Goal: Information Seeking & Learning: Learn about a topic

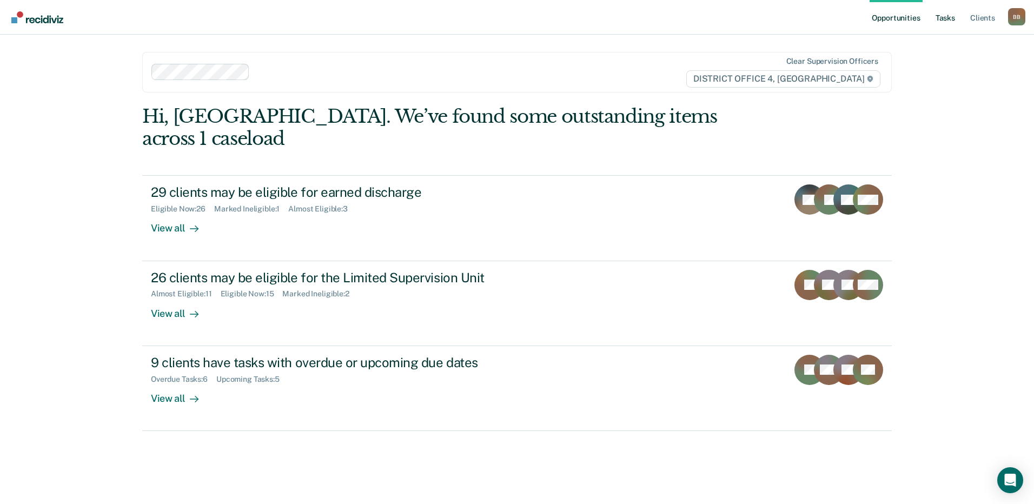
click at [945, 19] on link "Tasks" at bounding box center [946, 17] width 24 height 35
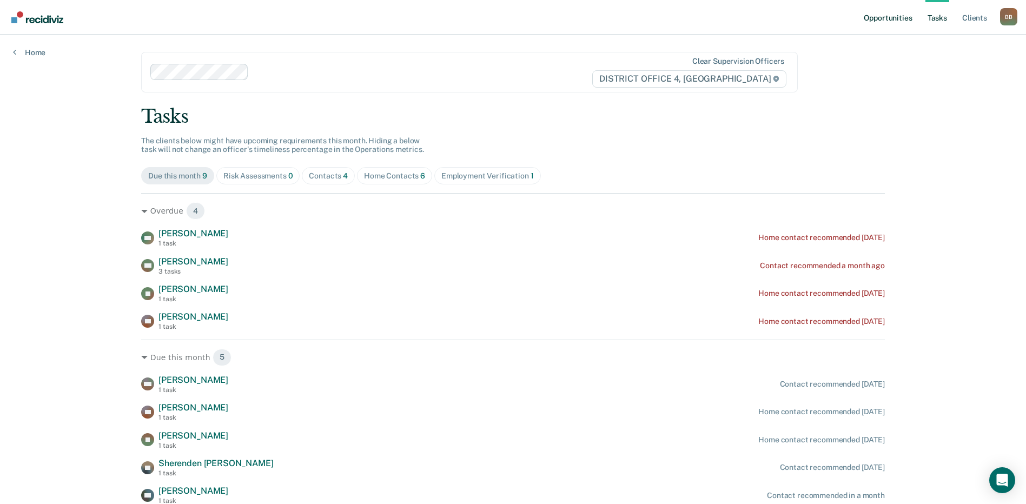
click at [881, 12] on link "Opportunities" at bounding box center [888, 17] width 52 height 35
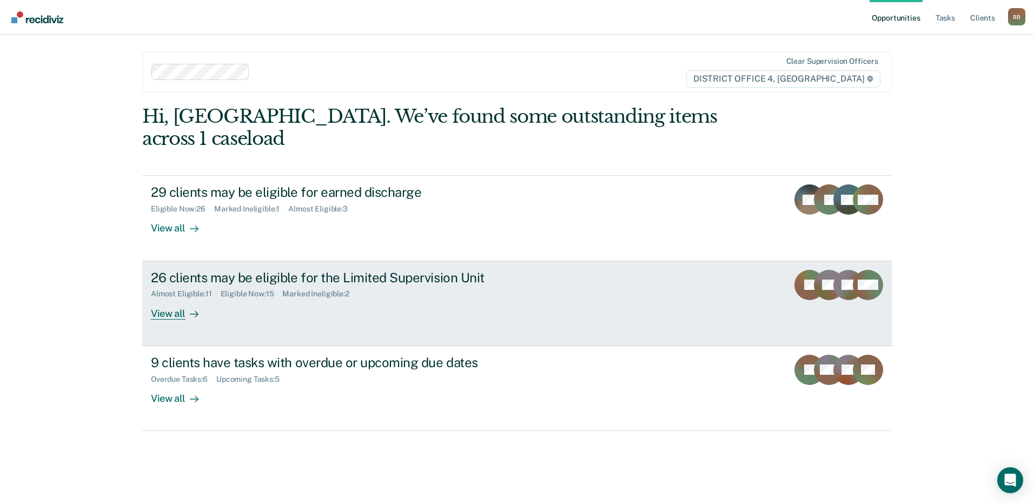
click at [326, 289] on div "Marked Ineligible : 2" at bounding box center [319, 293] width 75 height 9
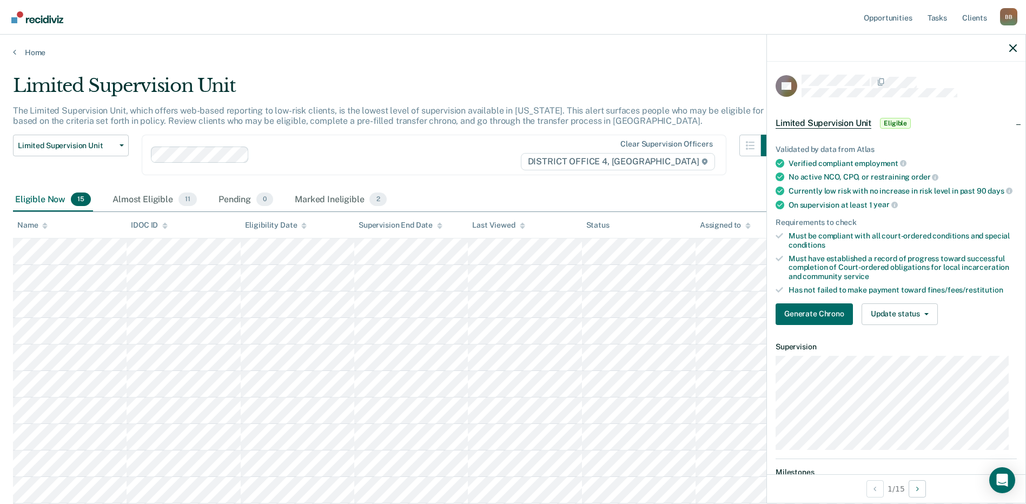
click at [452, 207] on div "Eligible Now 15 Almost Eligible 11 Pending 0 Marked Ineligible 2" at bounding box center [513, 200] width 1000 height 24
click at [448, 197] on div "Eligible Now 15 Almost Eligible 11 Pending 0 Marked Ineligible 2" at bounding box center [513, 200] width 1000 height 24
click at [1013, 47] on icon "button" at bounding box center [1013, 48] width 8 height 8
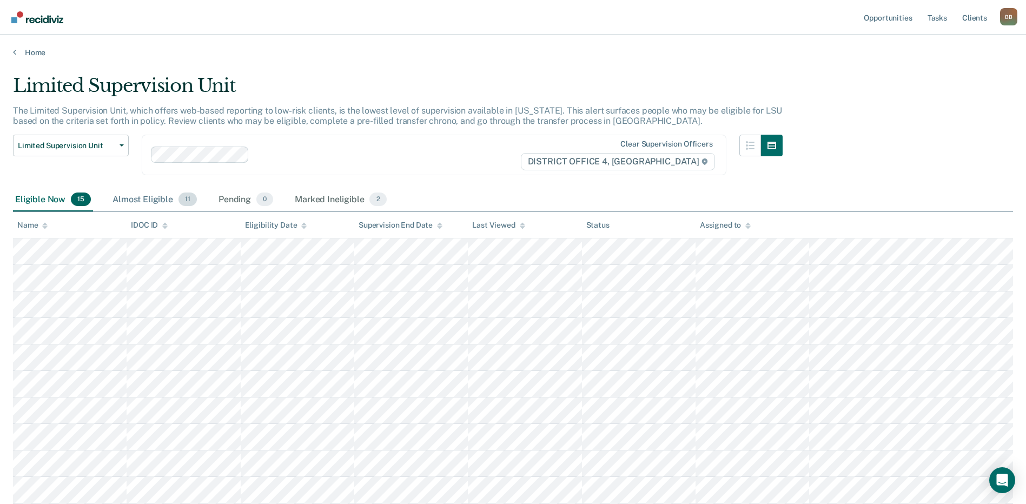
click at [152, 201] on div "Almost Eligible 11" at bounding box center [154, 200] width 89 height 24
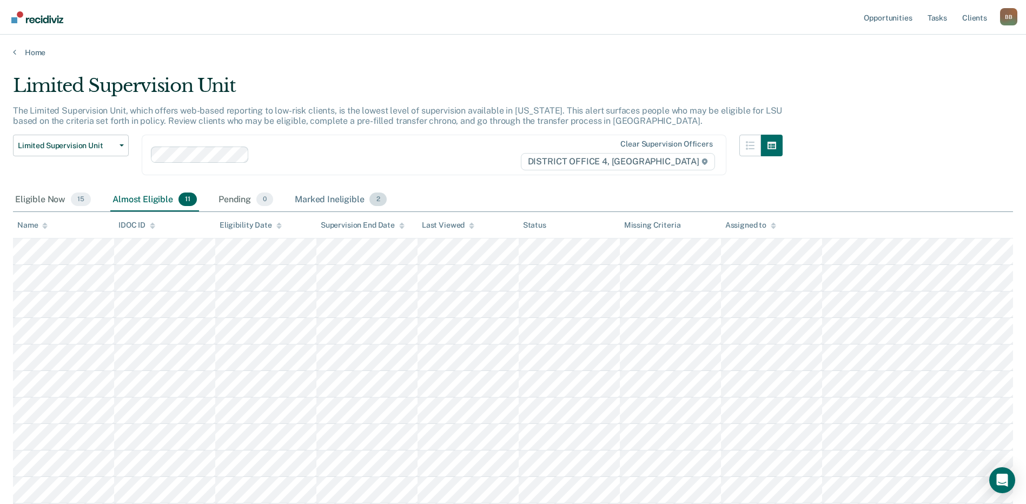
click at [320, 204] on div "Marked Ineligible 2" at bounding box center [341, 200] width 96 height 24
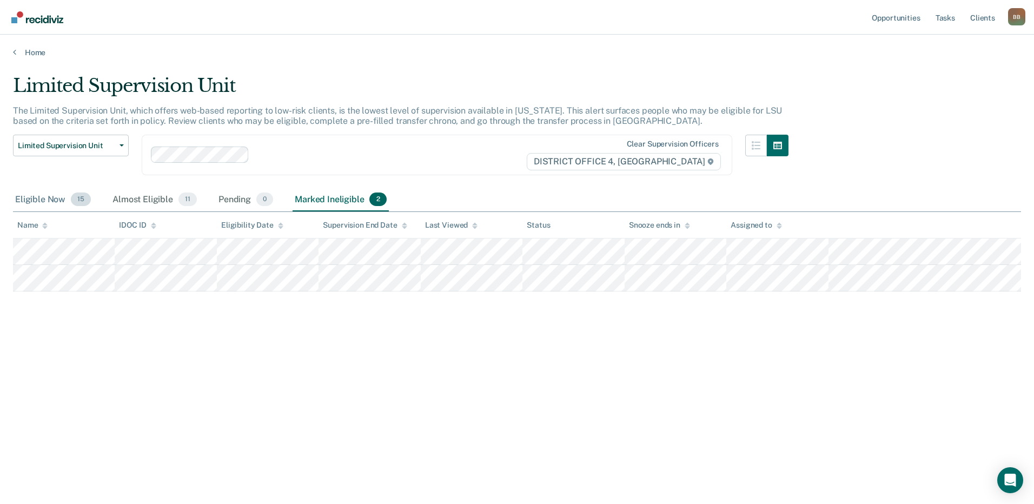
click at [36, 200] on div "Eligible Now 15" at bounding box center [53, 200] width 80 height 24
